Goal: Navigation & Orientation: Find specific page/section

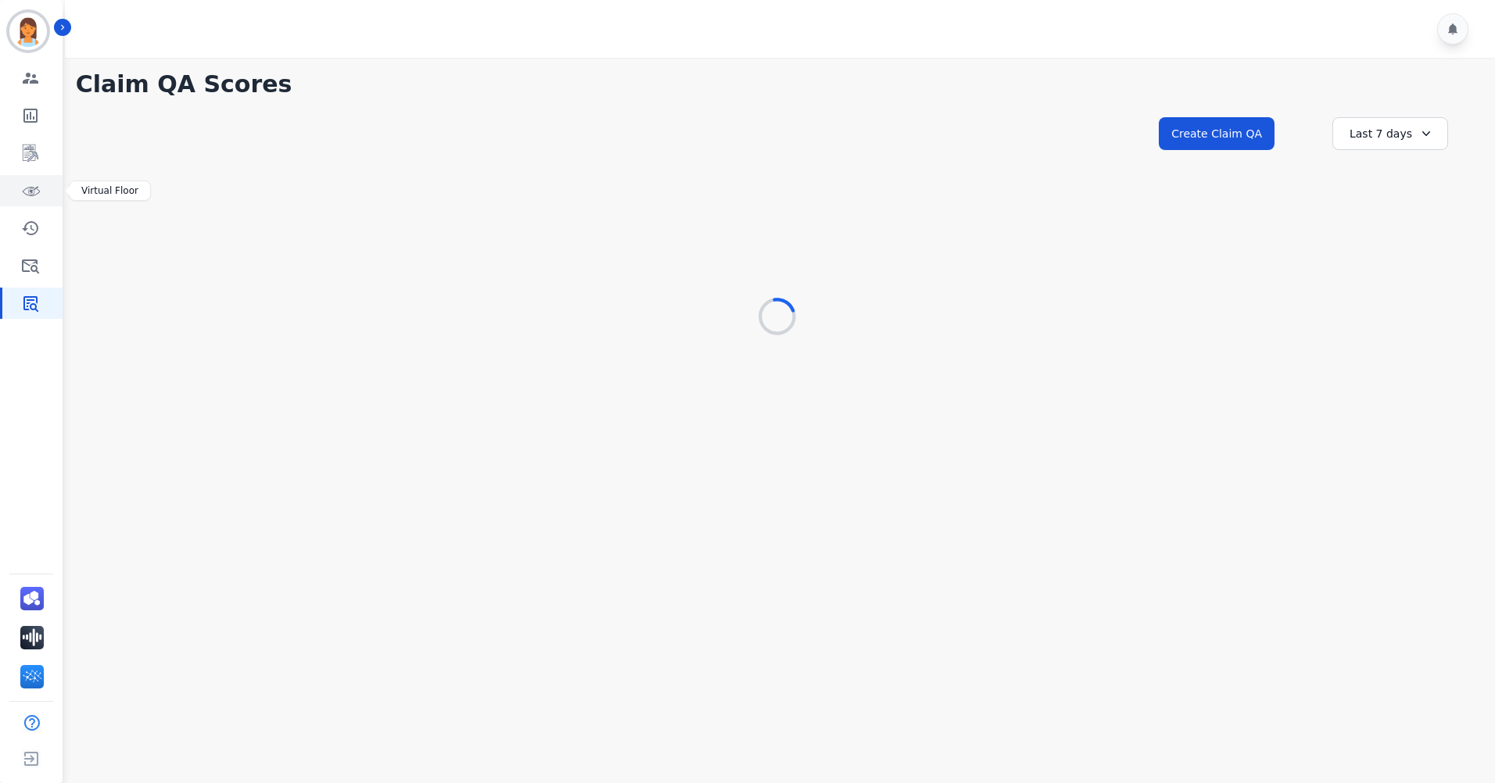
click at [39, 195] on icon "Sidebar" at bounding box center [30, 190] width 19 height 19
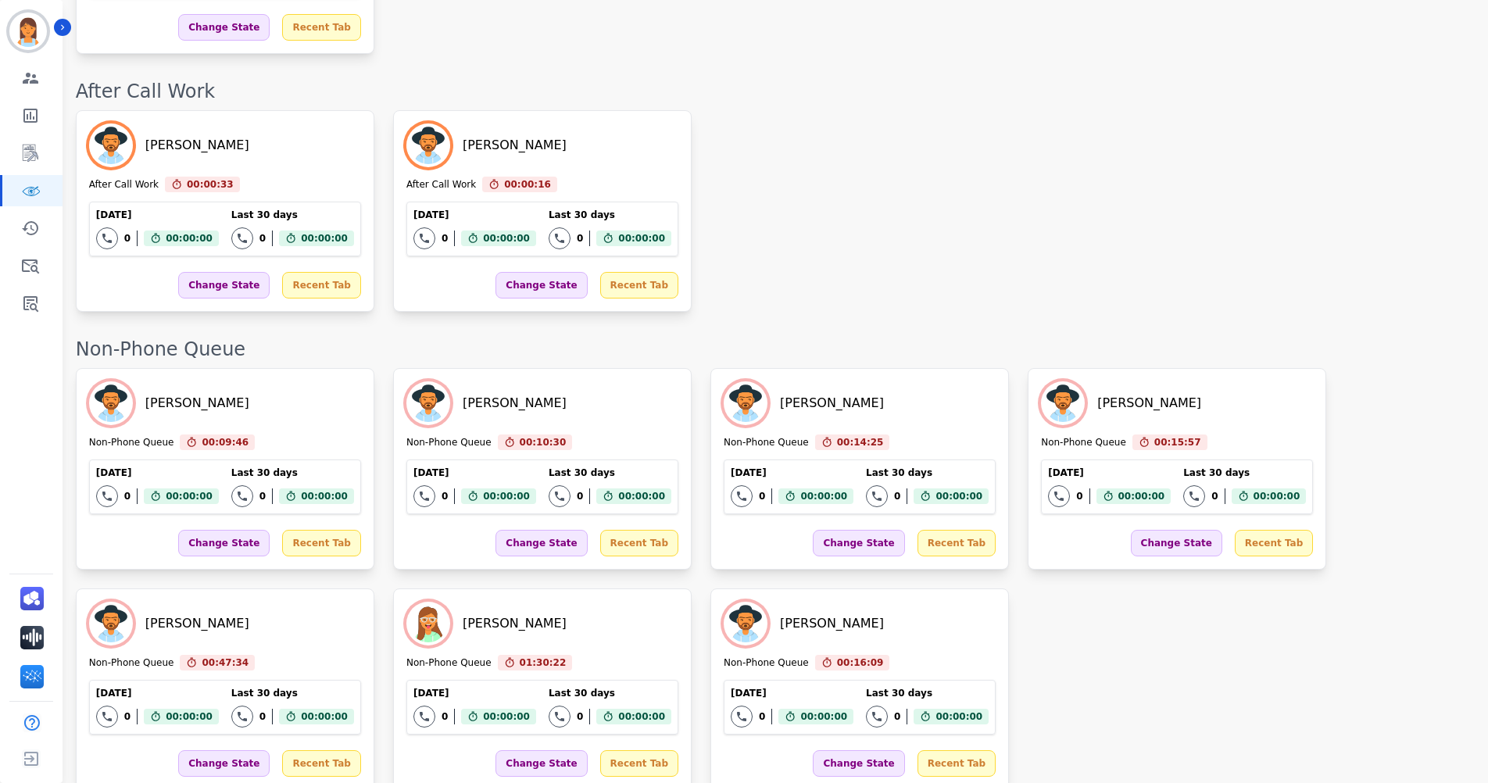
scroll to position [2261, 0]
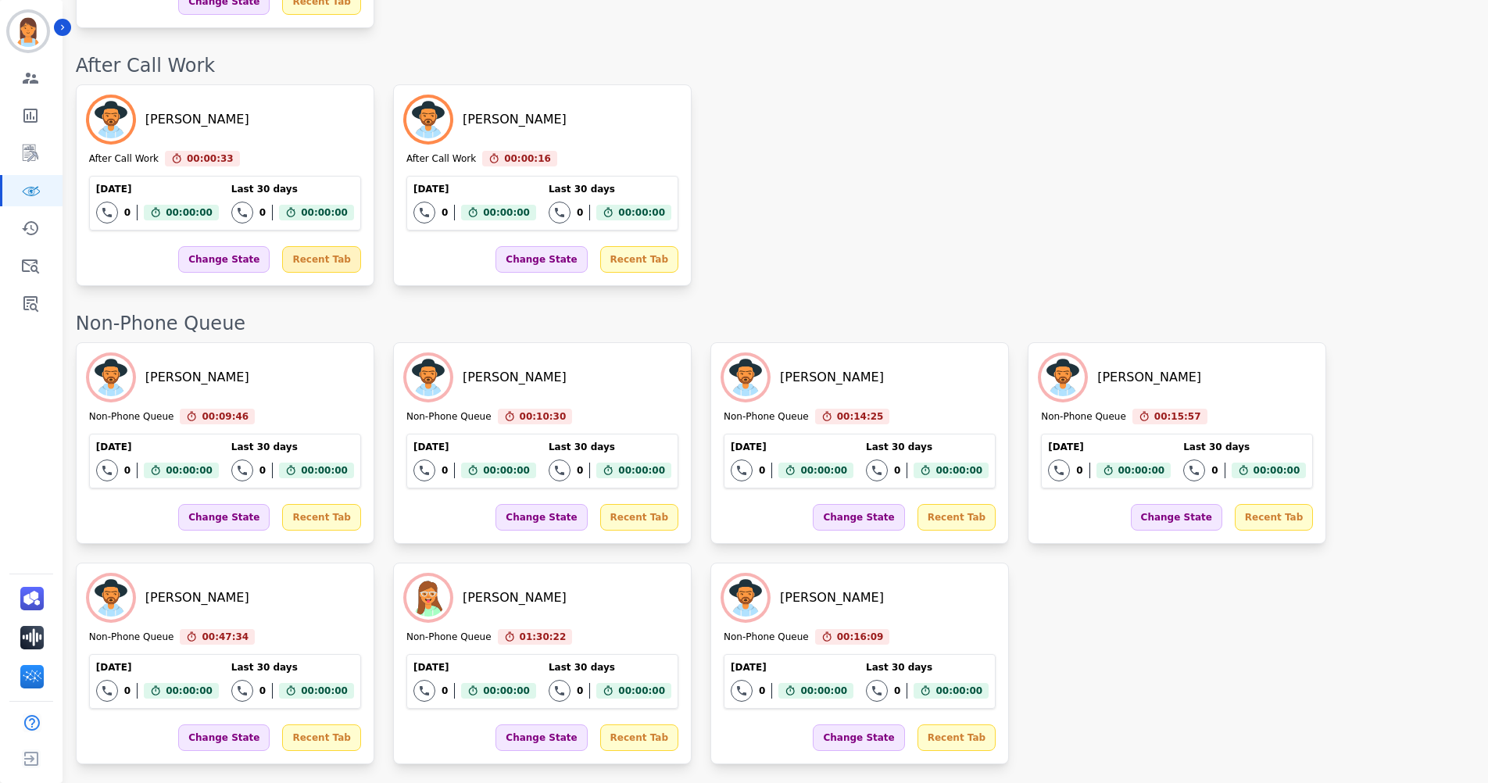
click at [299, 253] on div "Recent Tab" at bounding box center [321, 259] width 78 height 27
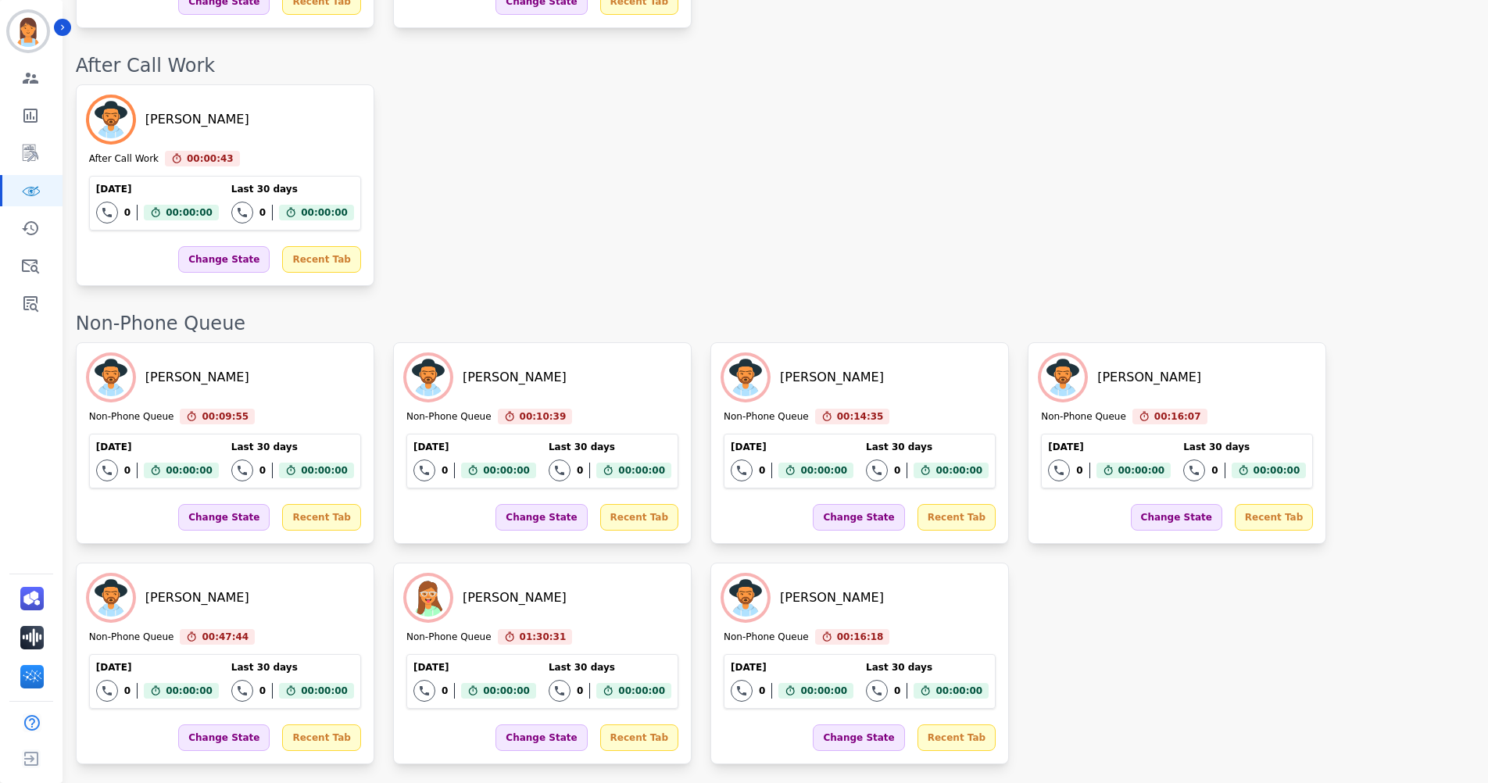
scroll to position [2003, 0]
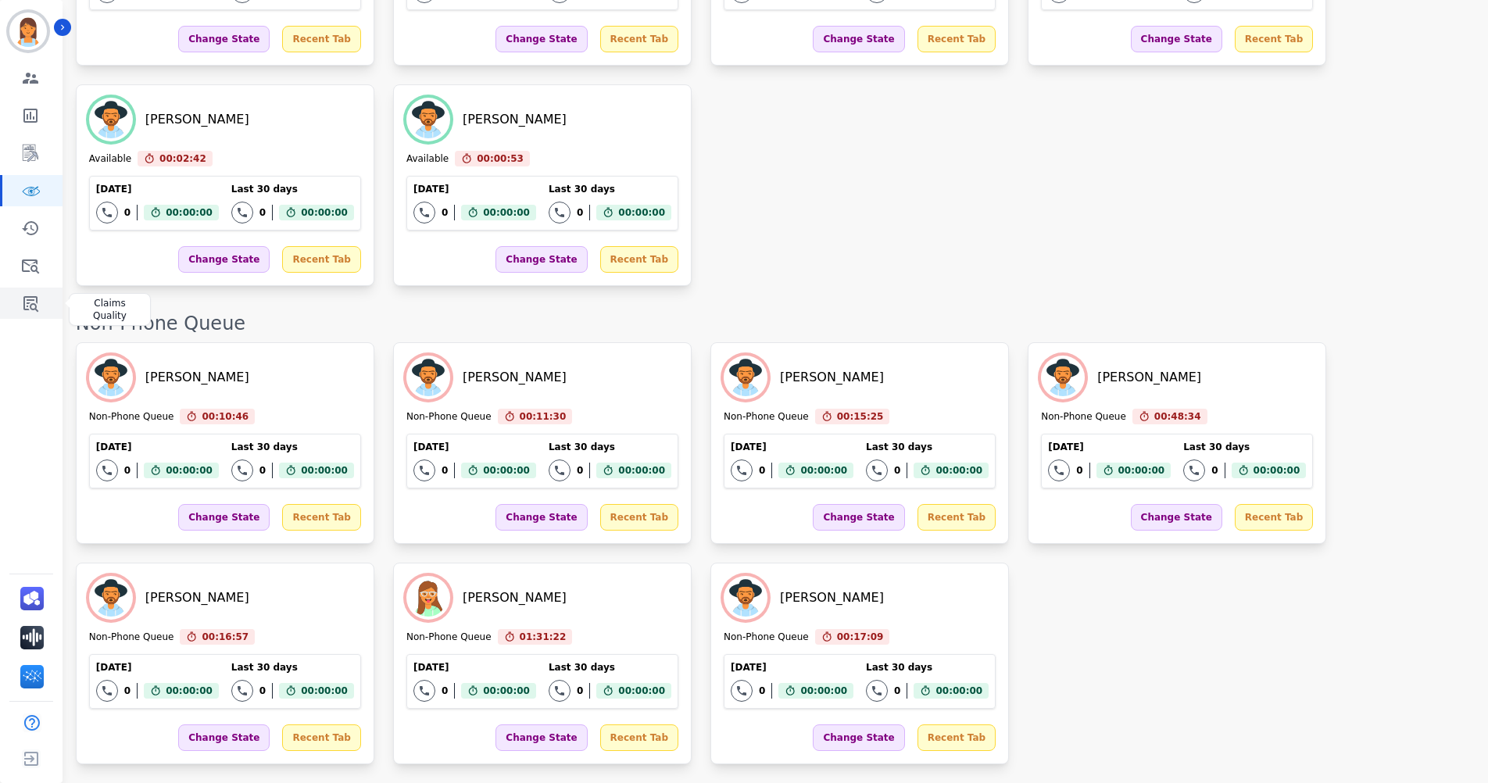
click at [41, 312] on link "Sidebar" at bounding box center [32, 303] width 60 height 31
